Goal: Transaction & Acquisition: Purchase product/service

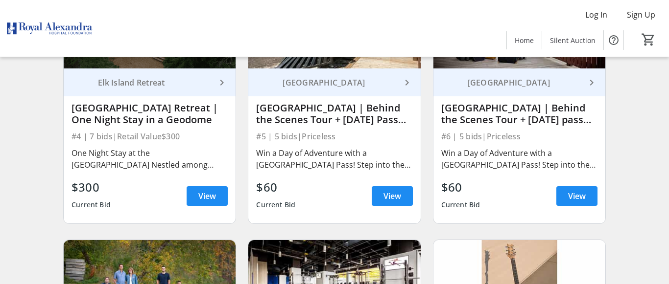
scroll to position [449, 0]
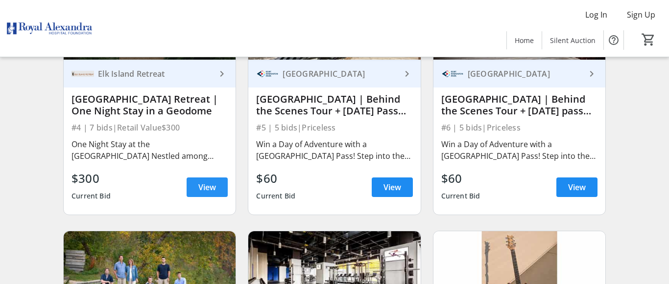
click at [205, 186] on span "View" at bounding box center [207, 188] width 18 height 12
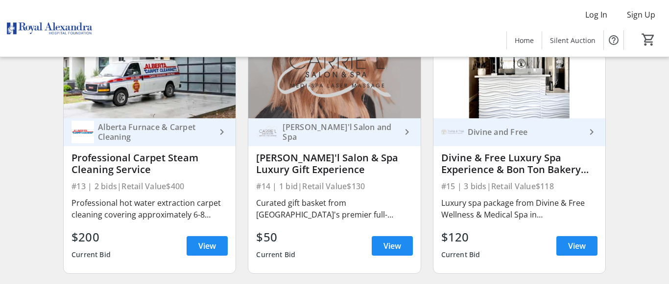
scroll to position [1199, 0]
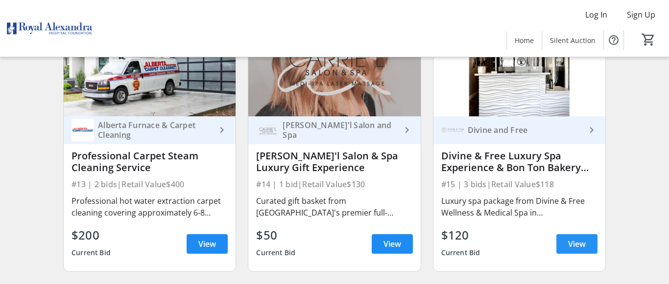
click at [579, 240] on span "View" at bounding box center [577, 244] width 18 height 12
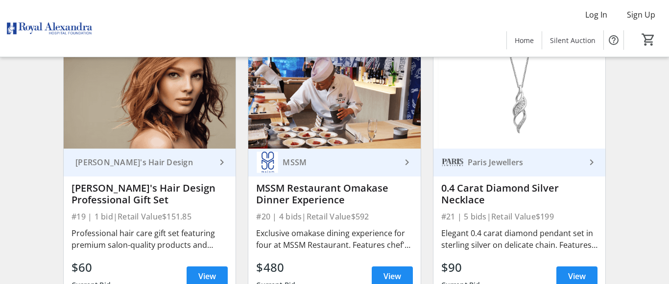
scroll to position [1748, 0]
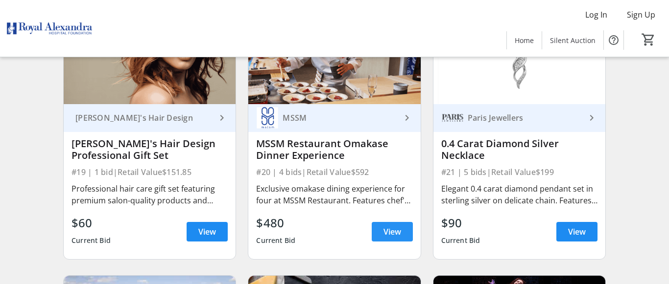
click at [391, 229] on span "View" at bounding box center [392, 232] width 18 height 12
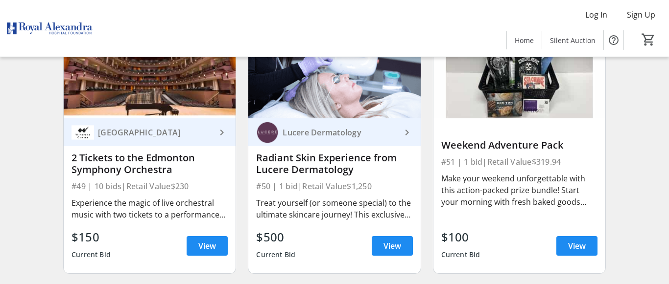
scroll to position [4395, 0]
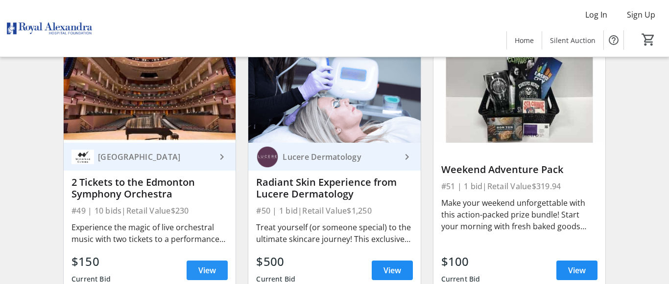
click at [204, 268] on span "View" at bounding box center [207, 271] width 18 height 12
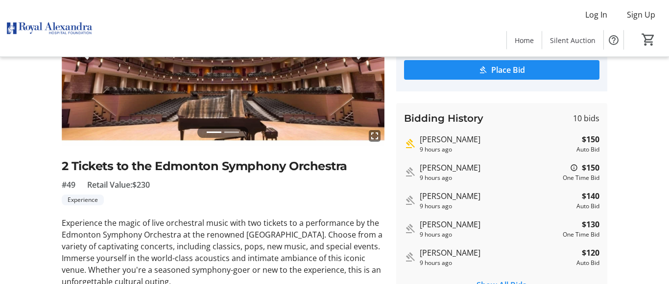
scroll to position [150, 0]
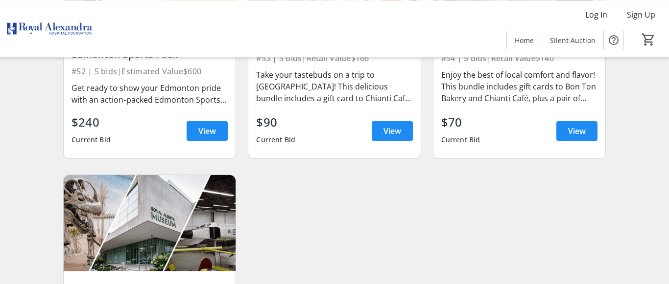
scroll to position [4795, 0]
